Goal: Connect with others: Participate in discussion

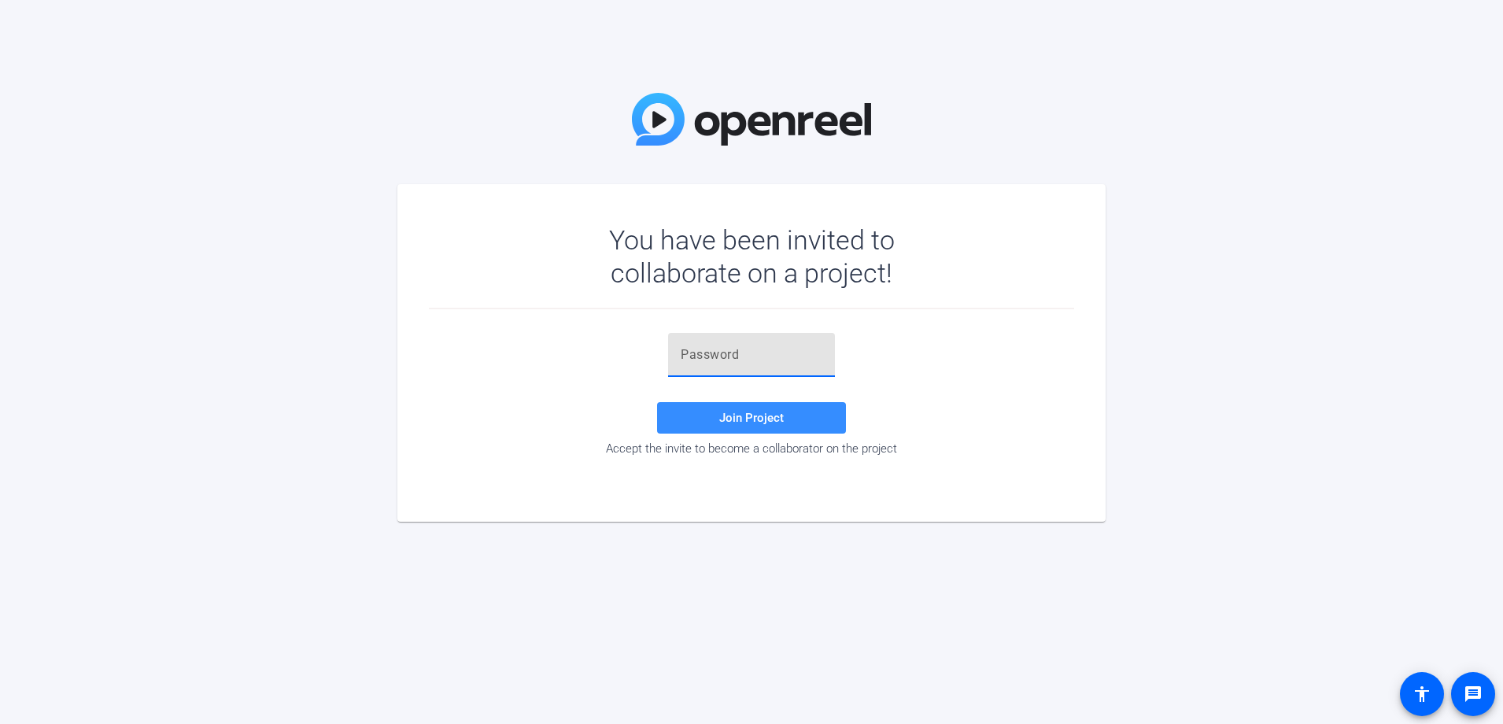
click at [741, 353] on input "text" at bounding box center [752, 354] width 142 height 19
paste input "B#pQwW"
type input "B#pQwW"
click at [761, 418] on span "Join Project" at bounding box center [751, 418] width 65 height 14
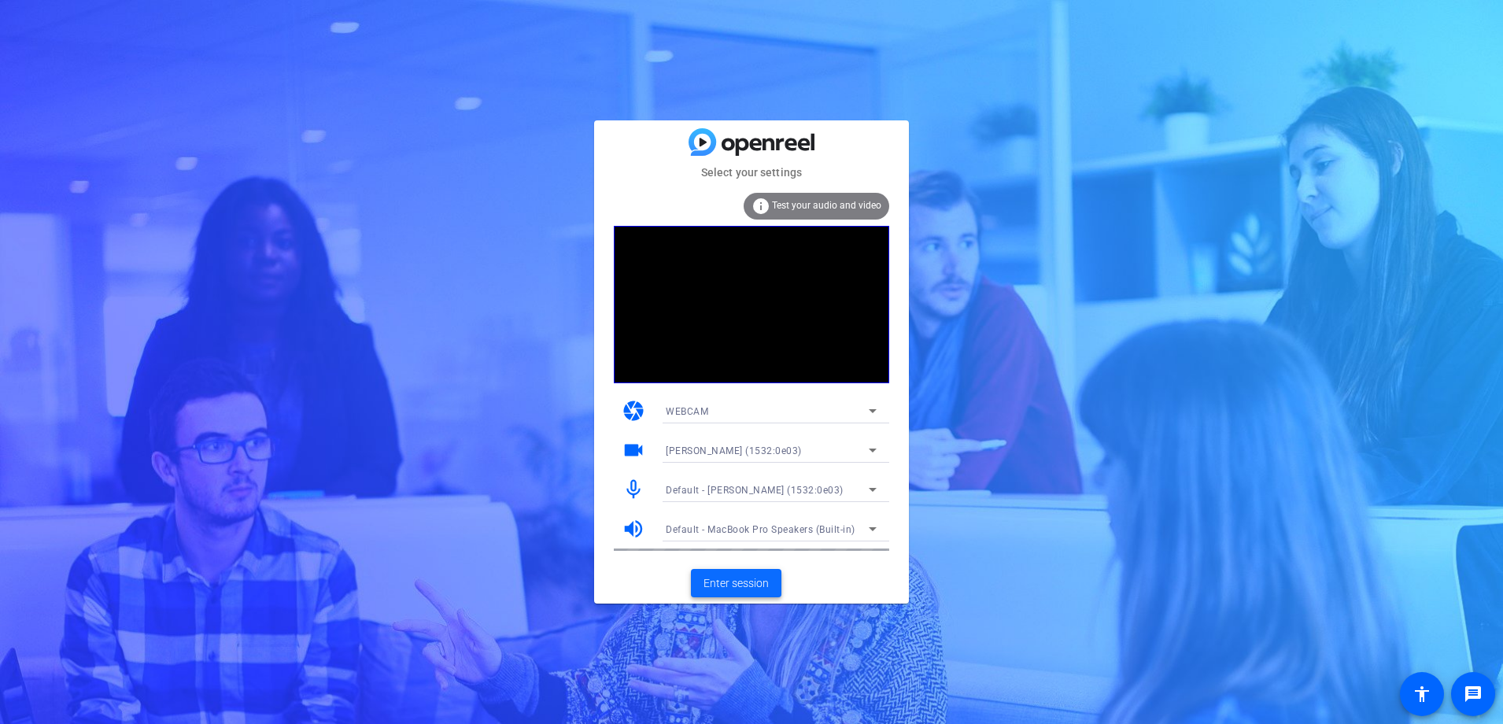
click at [752, 582] on span "Enter session" at bounding box center [736, 583] width 65 height 17
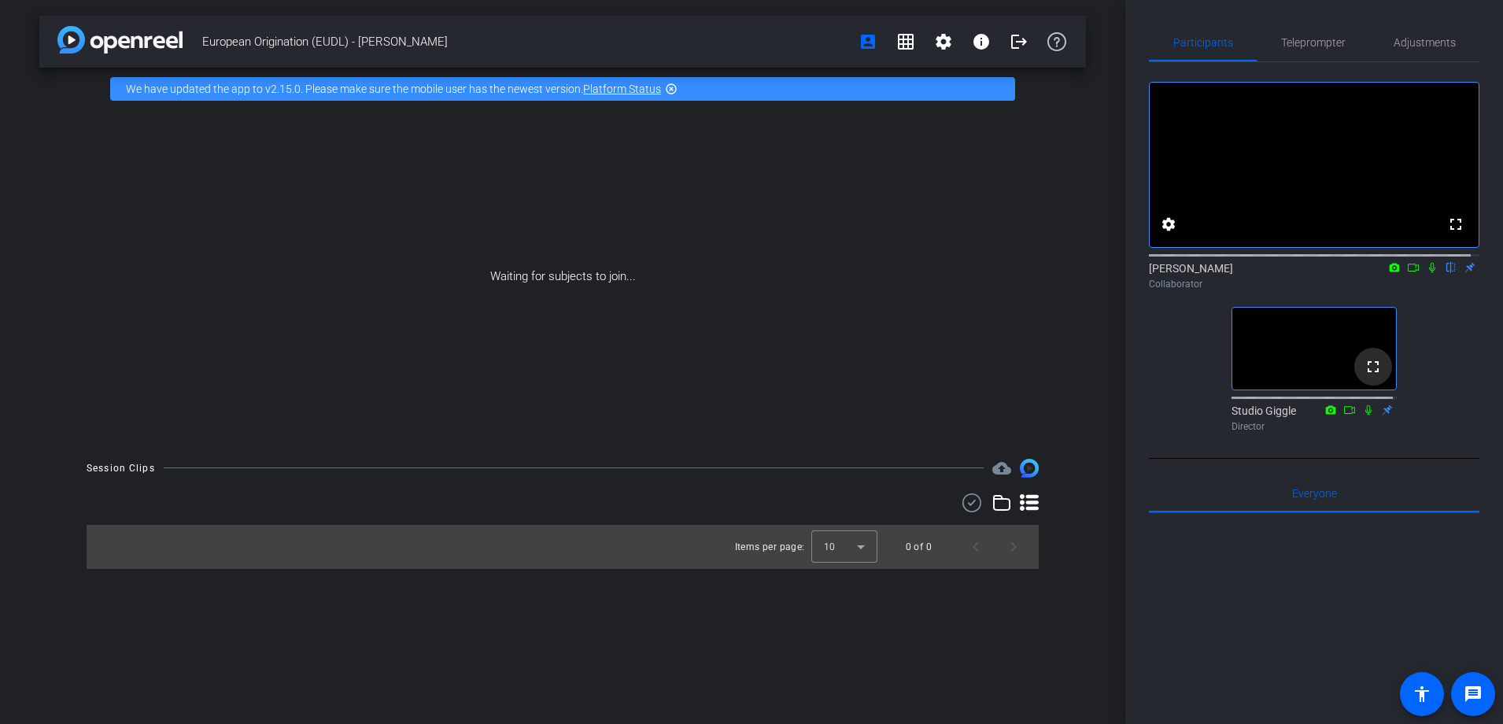
click at [1369, 376] on mat-icon "fullscreen" at bounding box center [1373, 366] width 19 height 19
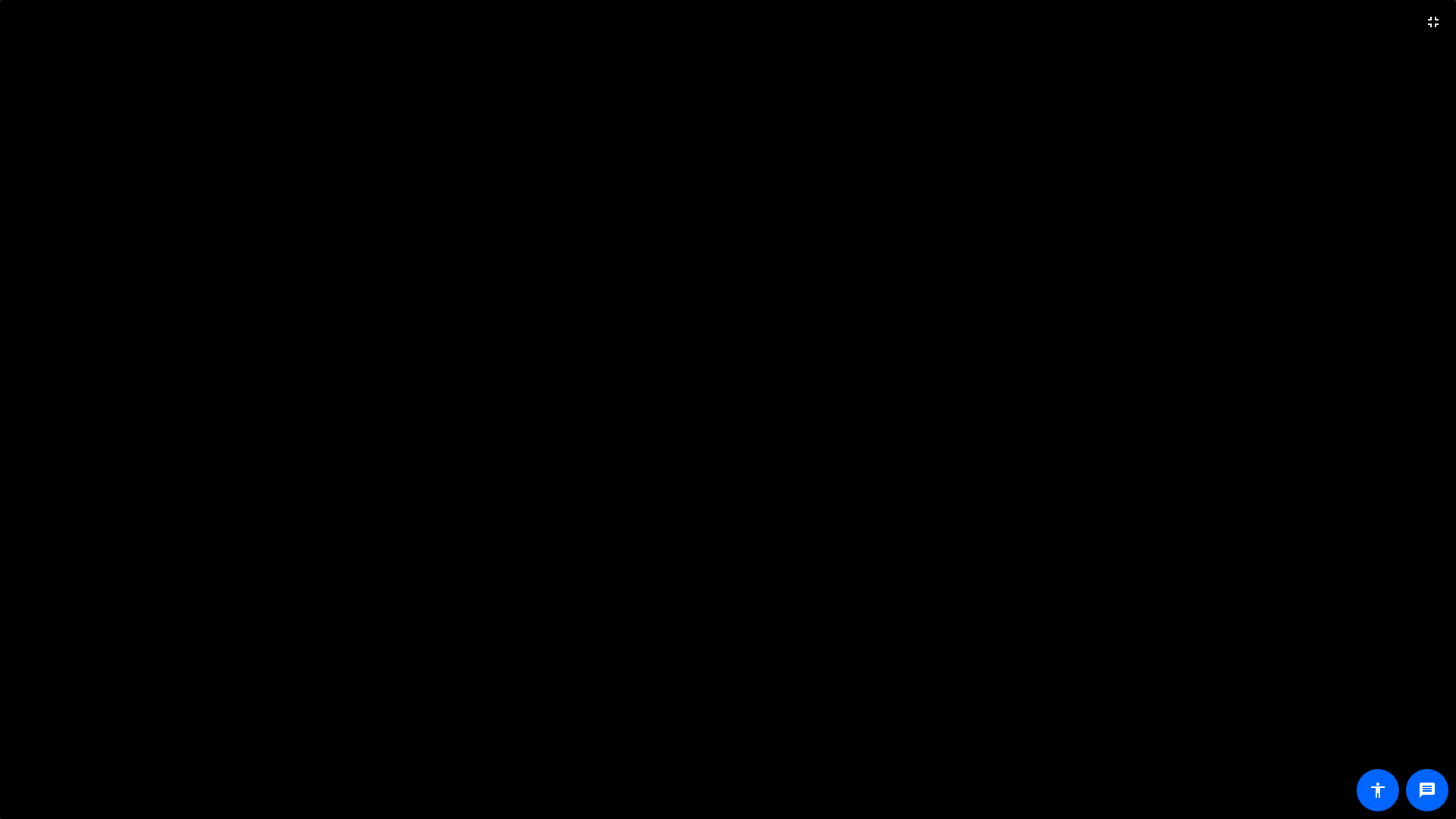
click at [1301, 478] on video at bounding box center [728, 410] width 1456 height 819
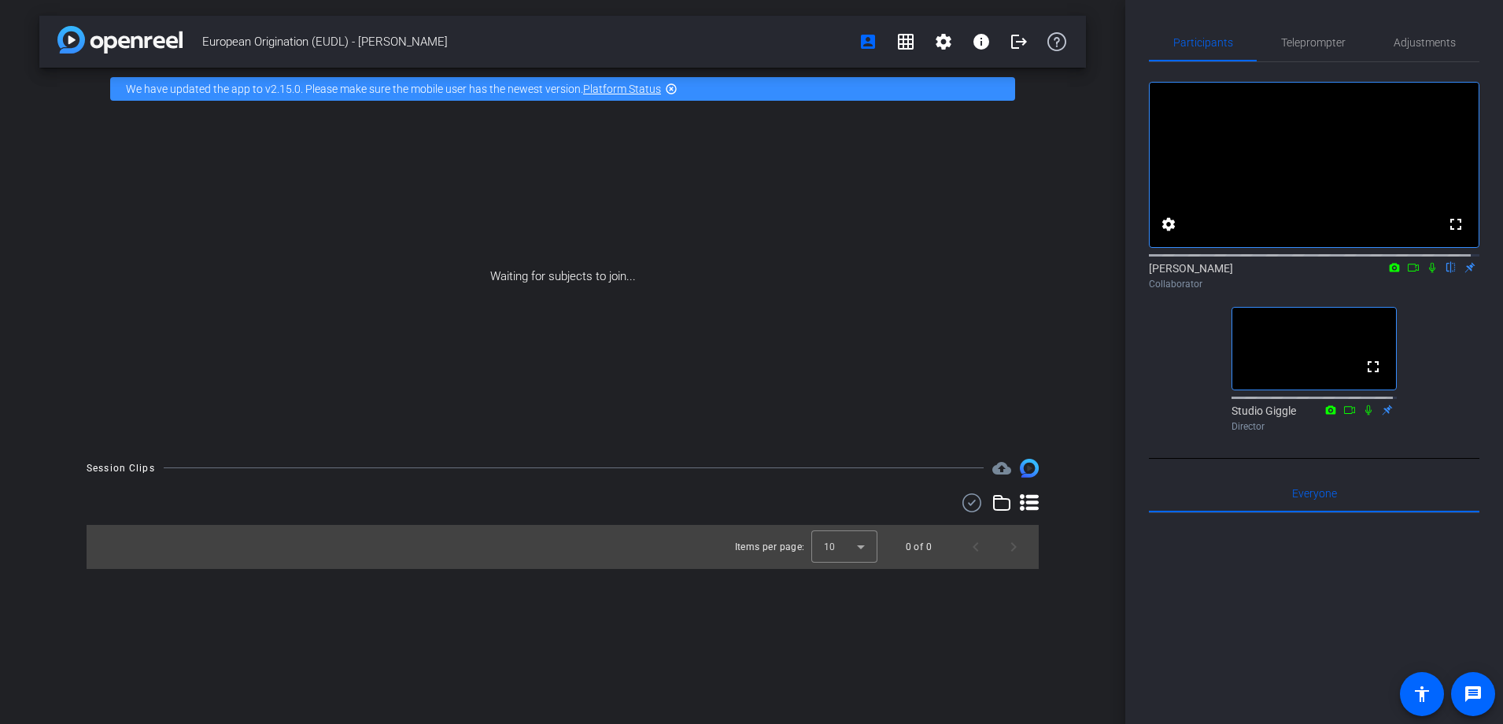
click at [1407, 273] on icon at bounding box center [1413, 267] width 13 height 11
click at [1404, 285] on div "[PERSON_NAME] flip Collaborator" at bounding box center [1314, 275] width 331 height 31
click at [1426, 273] on icon at bounding box center [1432, 267] width 13 height 11
click at [1408, 272] on icon at bounding box center [1413, 268] width 11 height 8
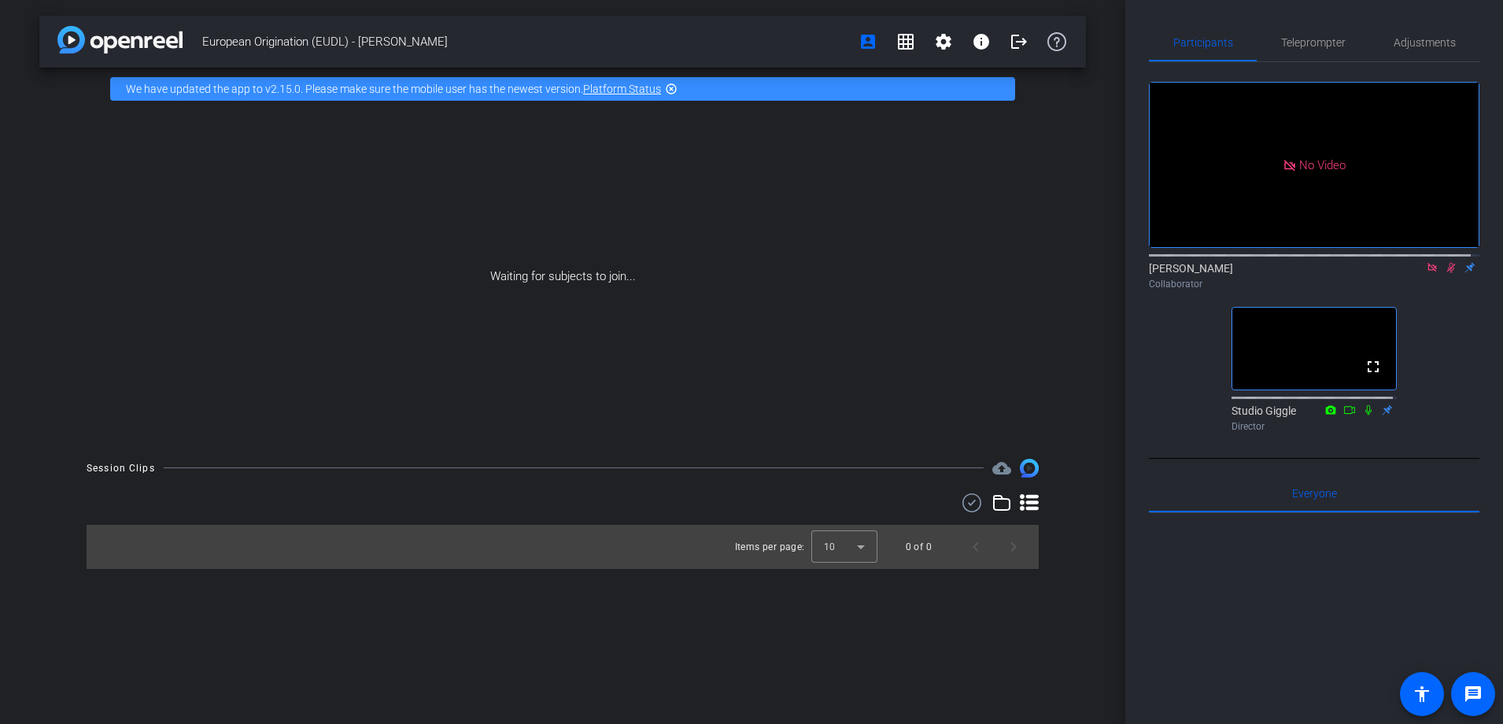
click at [1427, 273] on icon at bounding box center [1432, 267] width 13 height 11
click at [1442, 274] on mat-icon "flip" at bounding box center [1451, 267] width 19 height 14
click at [1426, 273] on icon at bounding box center [1432, 267] width 13 height 11
click at [1442, 274] on mat-icon "flip" at bounding box center [1451, 267] width 19 height 14
click at [1426, 273] on icon at bounding box center [1432, 267] width 13 height 11
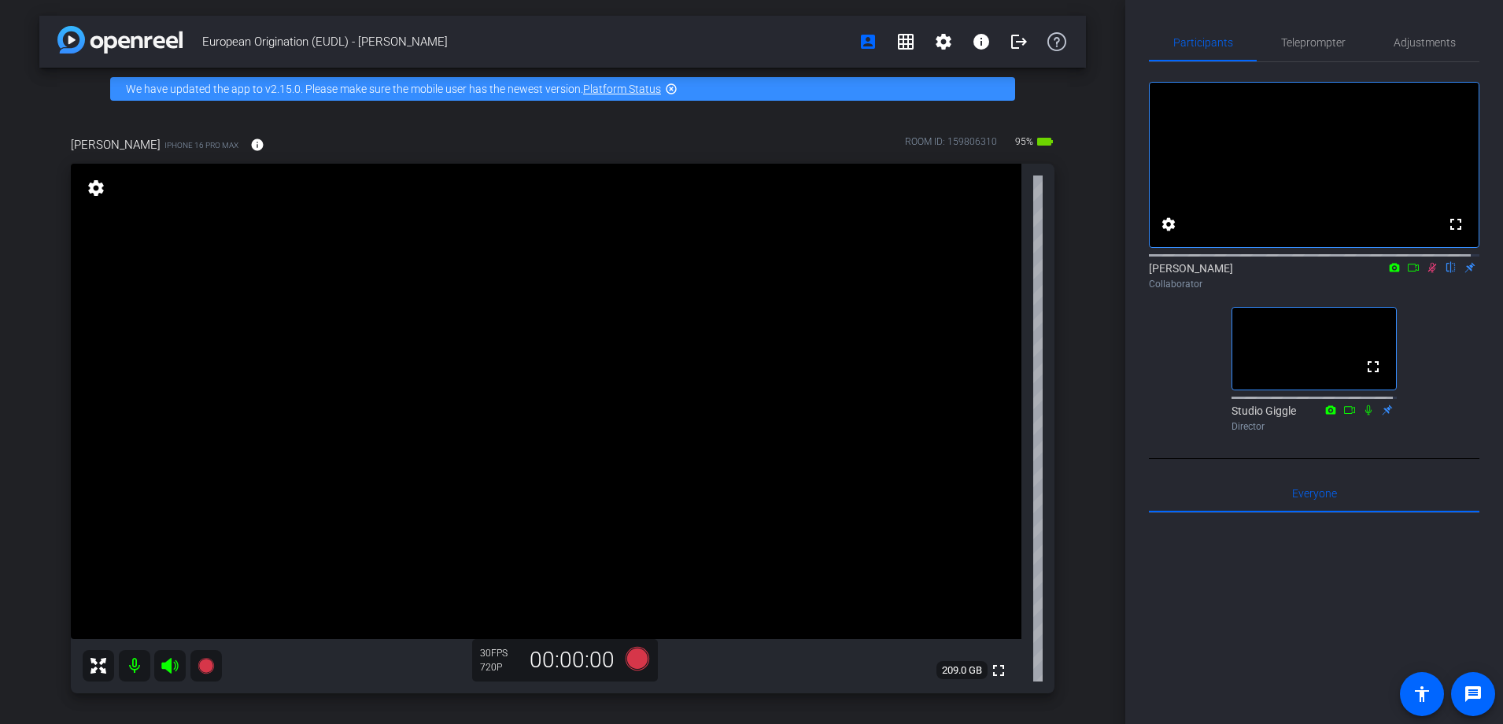
click at [1428, 273] on icon at bounding box center [1432, 268] width 9 height 10
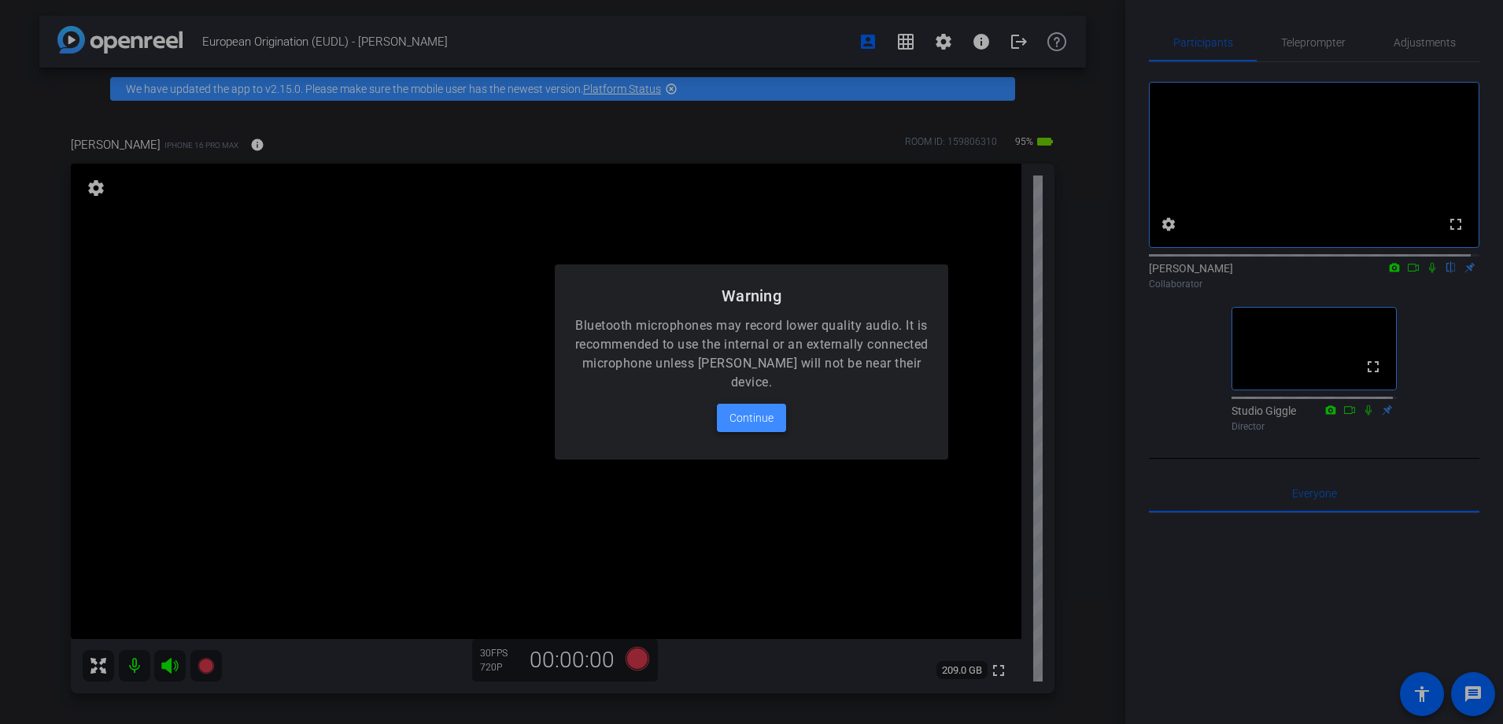
click at [752, 419] on span "Continue" at bounding box center [752, 417] width 44 height 19
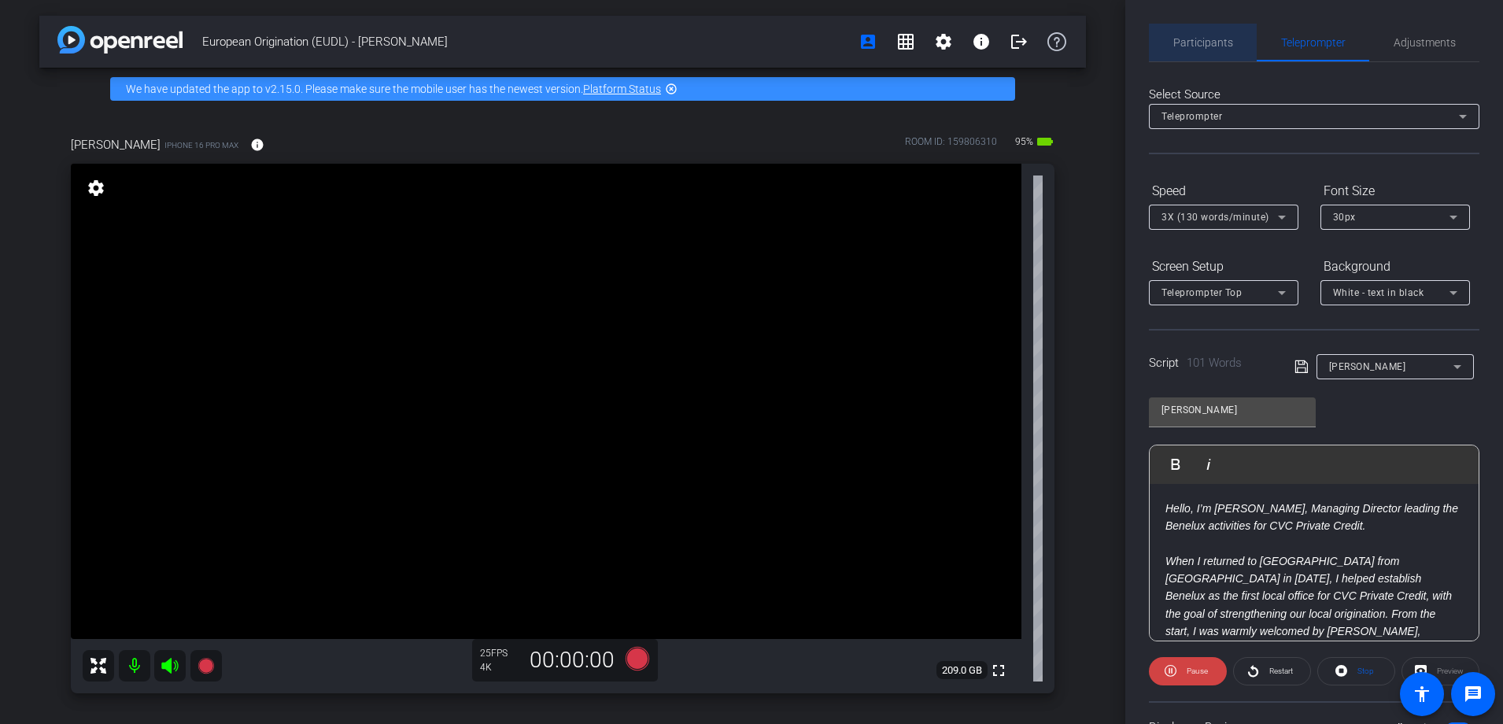
click at [1206, 53] on span "Participants" at bounding box center [1203, 43] width 60 height 38
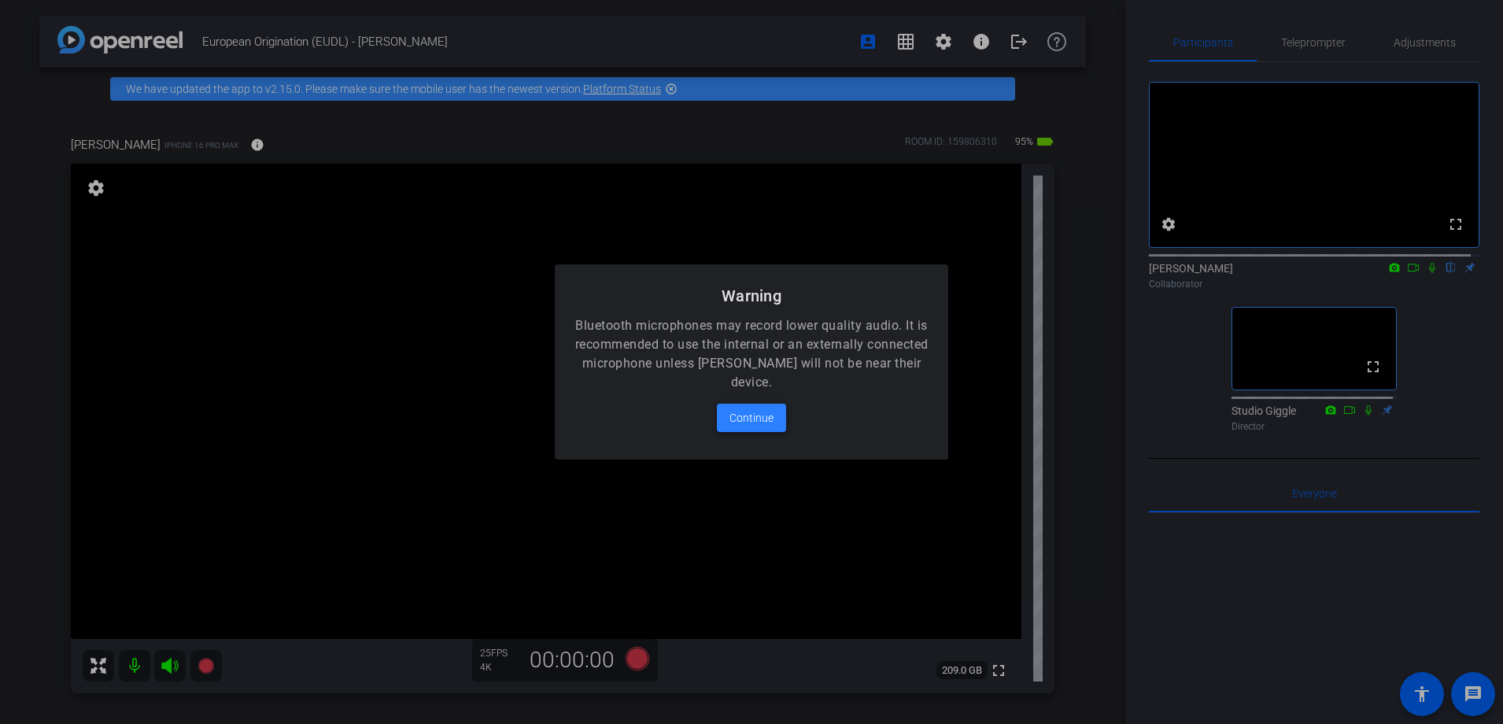
click at [744, 415] on span "Continue" at bounding box center [752, 417] width 44 height 19
